Goal: Navigation & Orientation: Find specific page/section

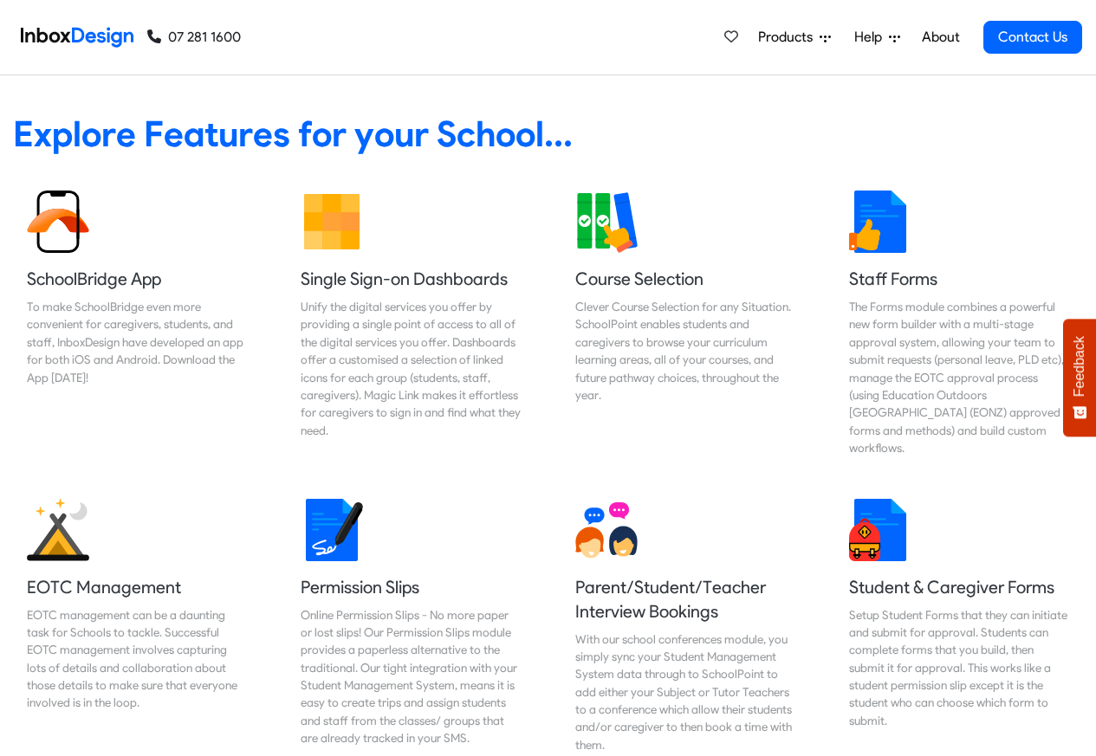
scroll to position [728, 0]
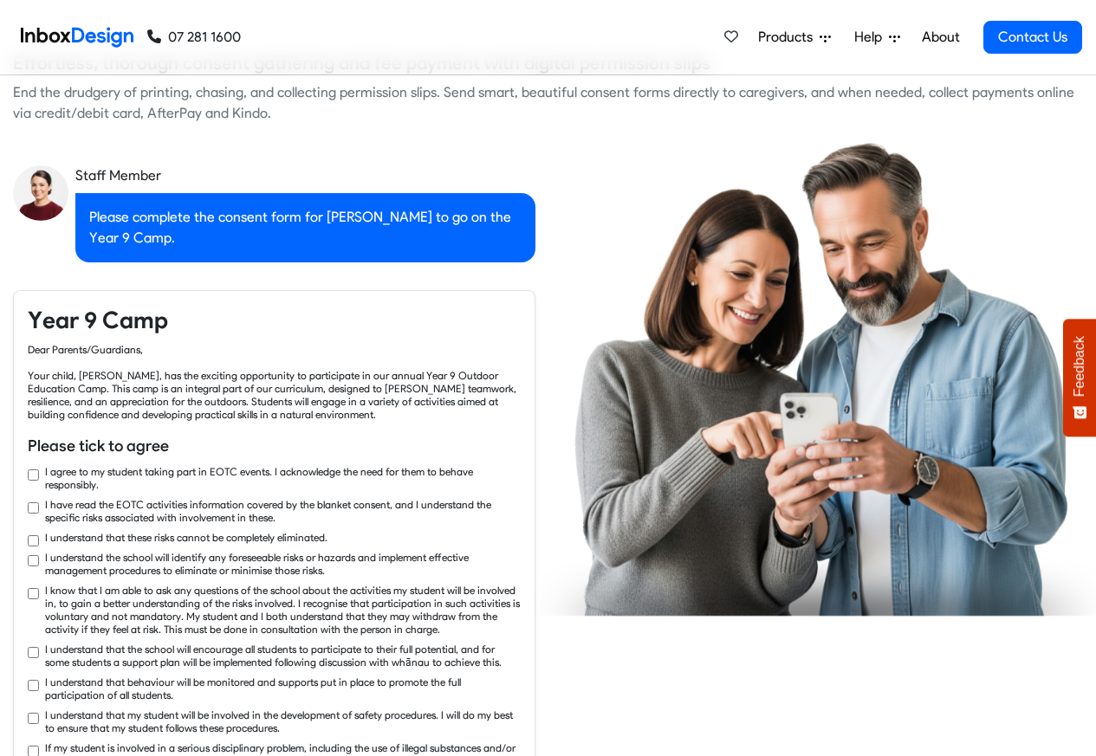
checkbox input "true"
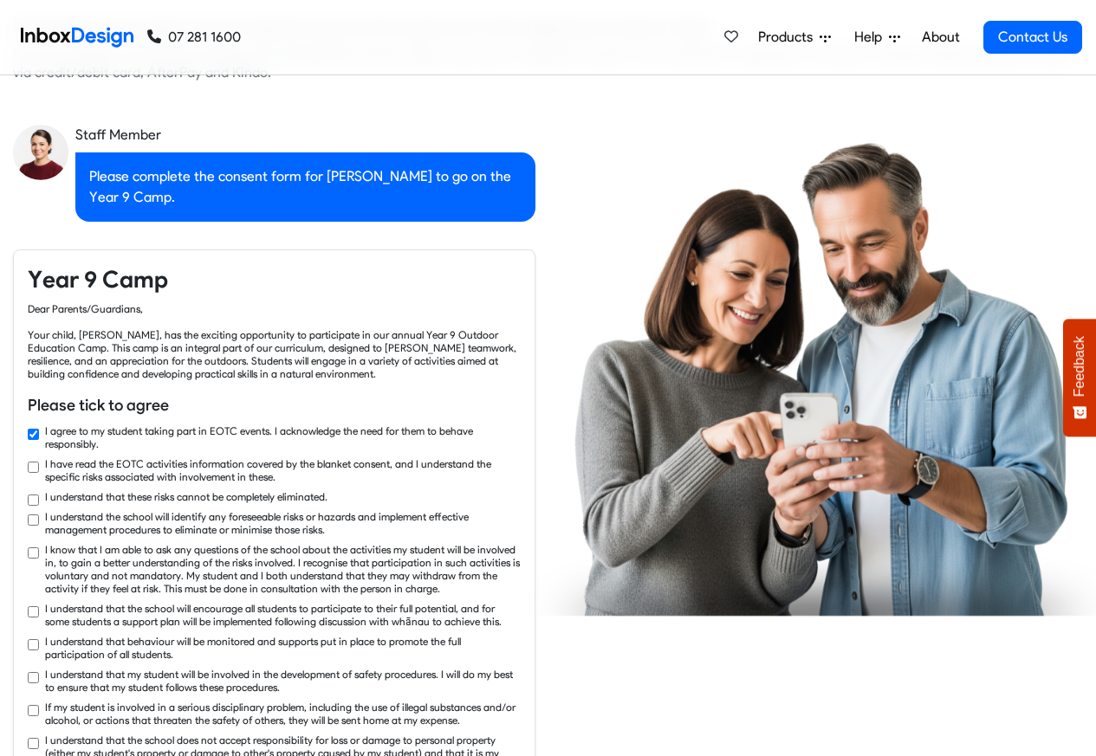
checkbox input "true"
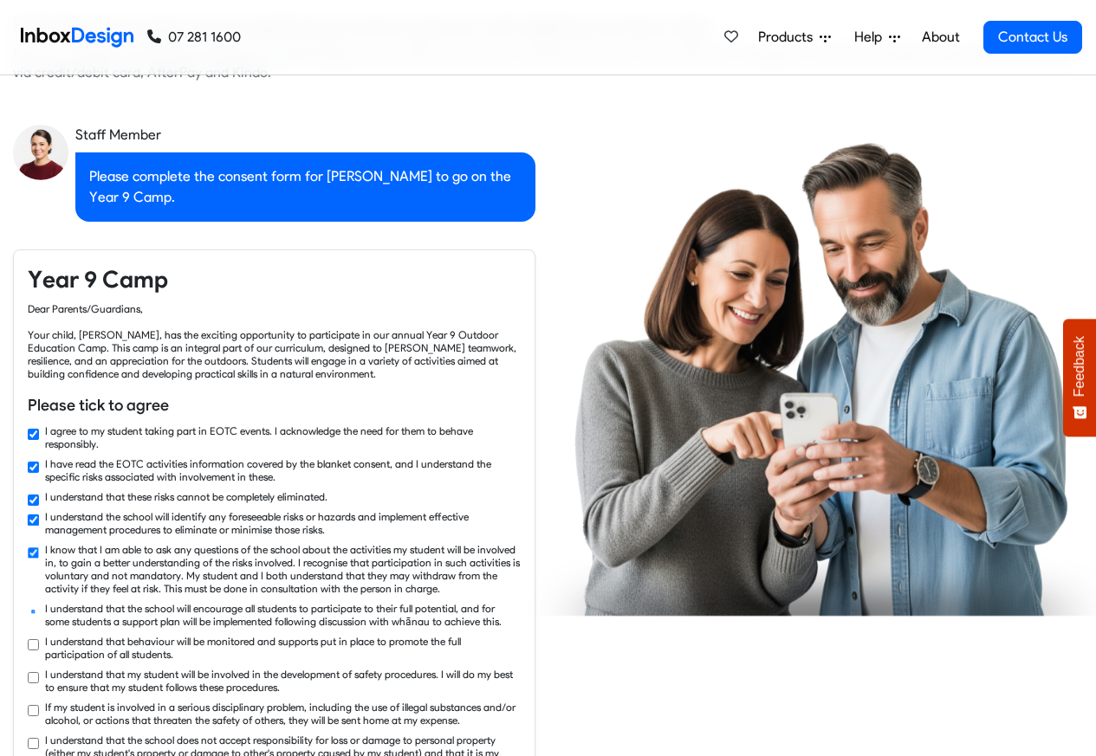
checkbox input "true"
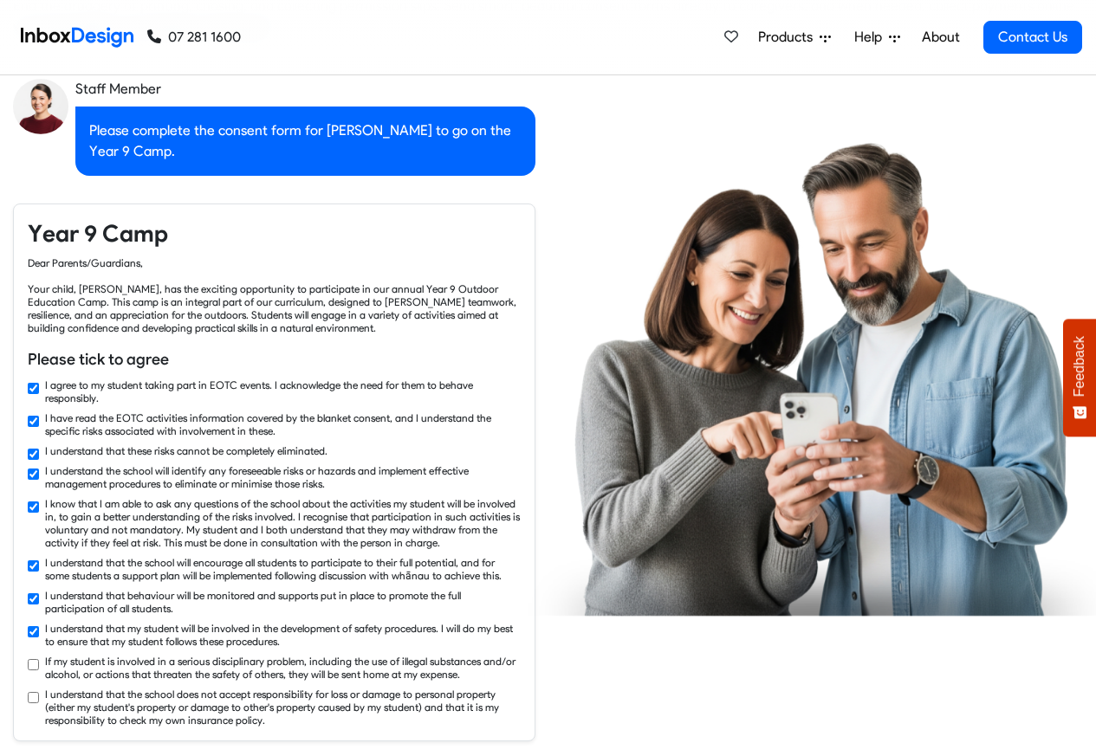
checkbox input "true"
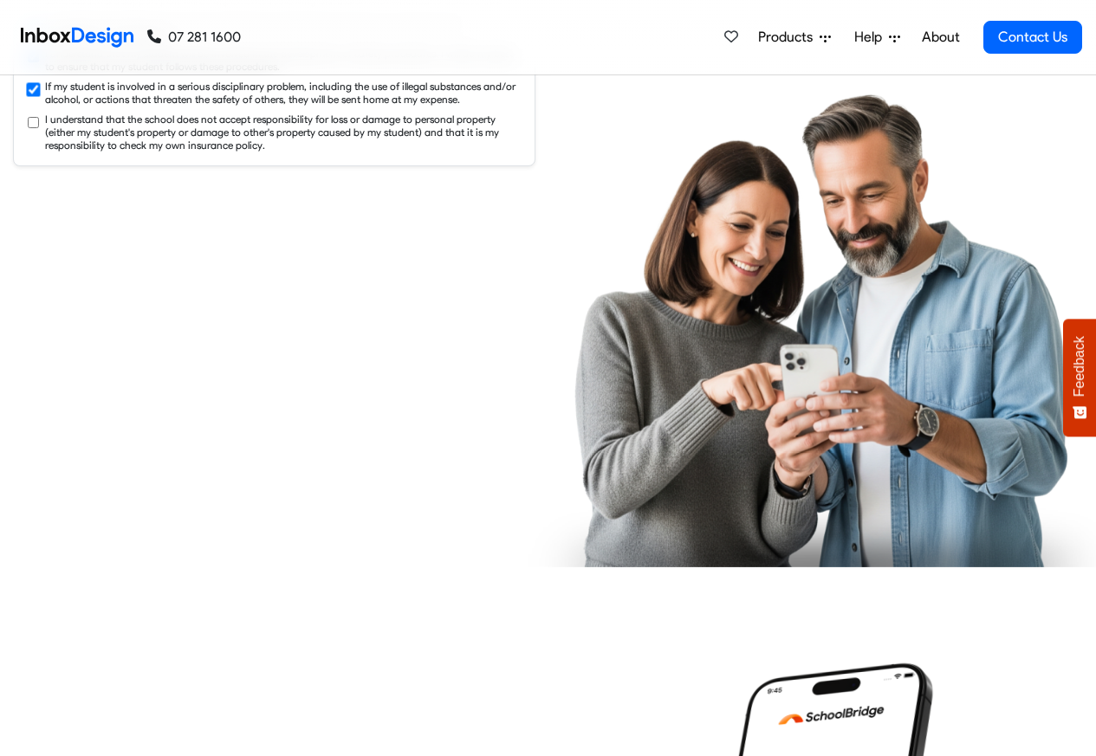
checkbox input "true"
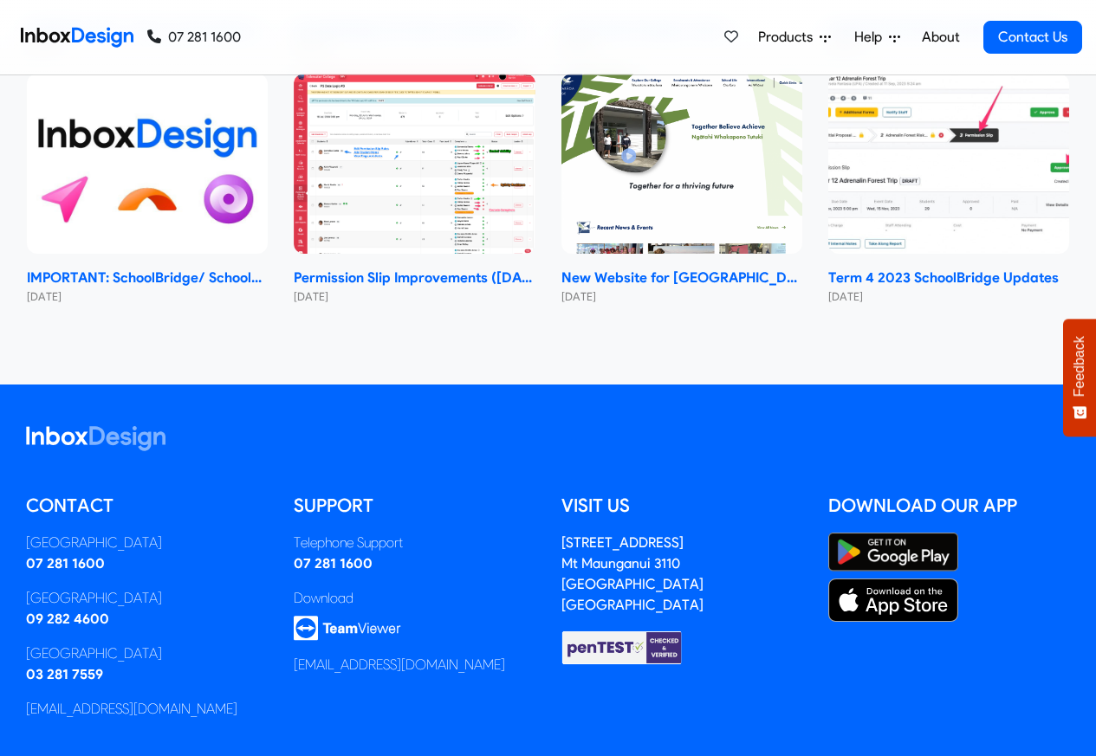
scroll to position [10342, 0]
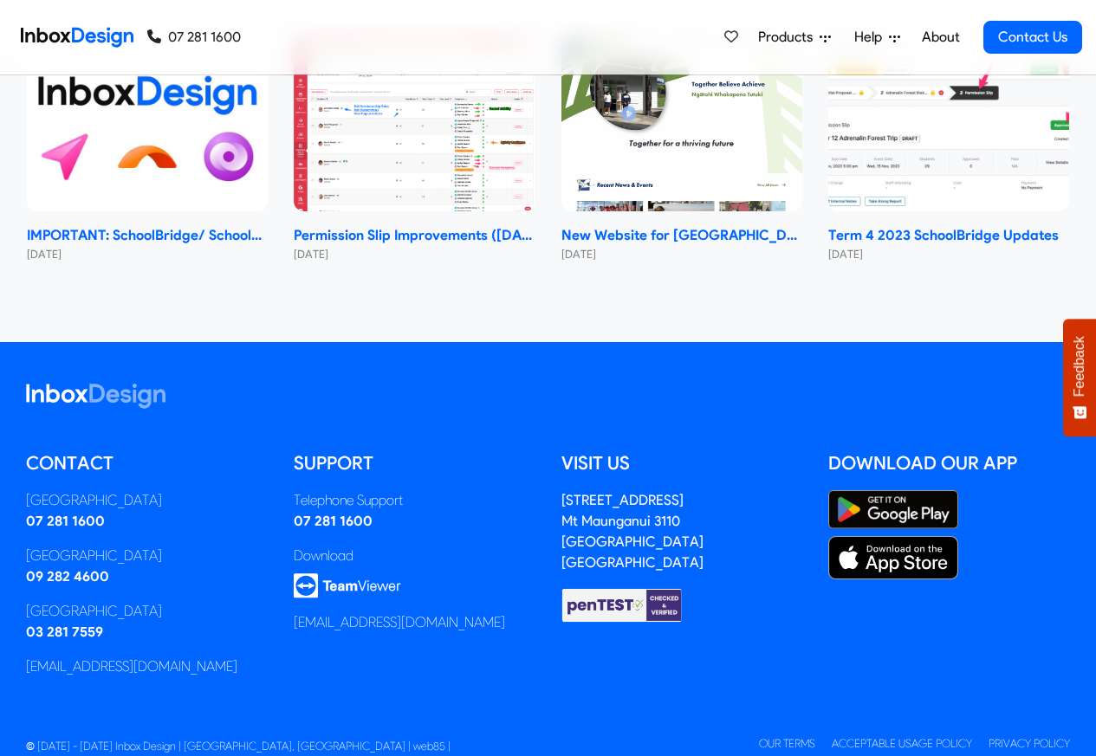
click at [938, 37] on link "About" at bounding box center [941, 37] width 48 height 35
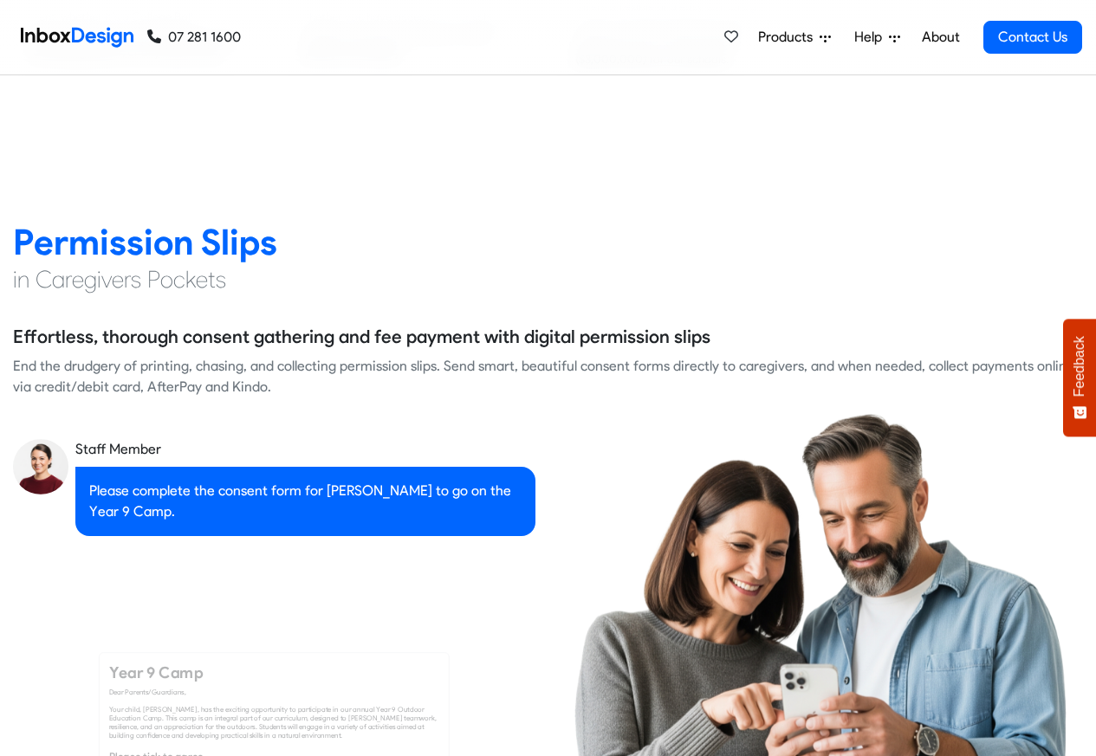
scroll to position [2287, 0]
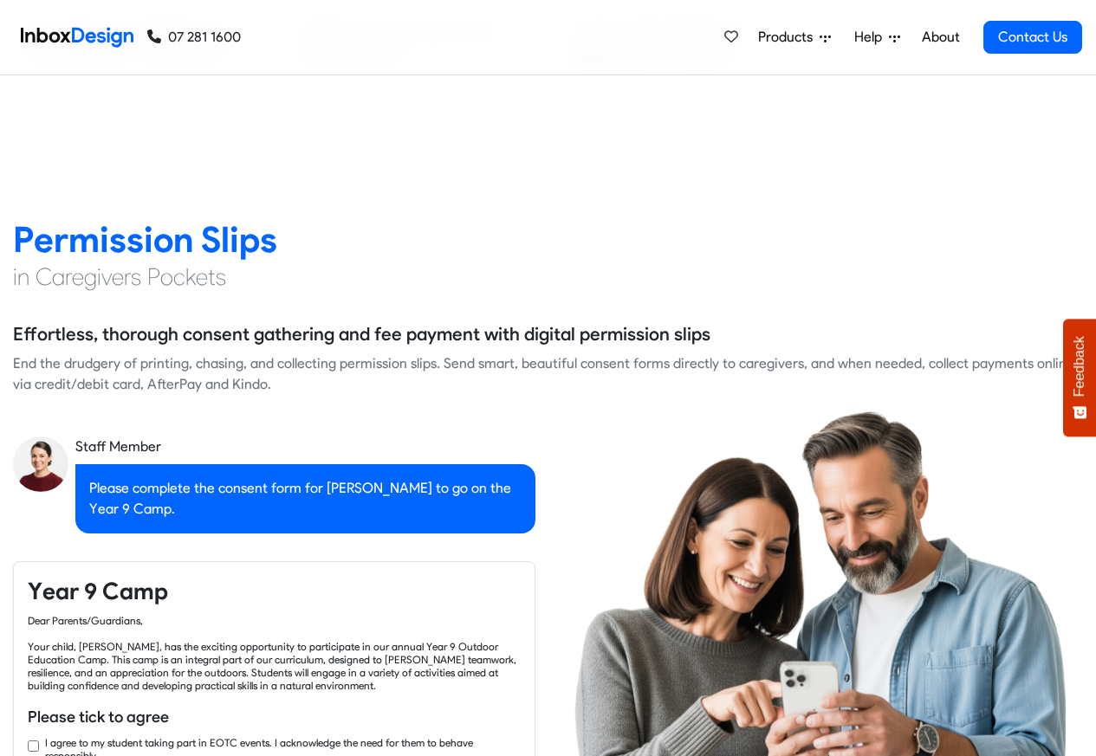
checkbox input "true"
click at [937, 36] on link "About" at bounding box center [941, 37] width 48 height 35
